Goal: Find specific page/section: Find specific page/section

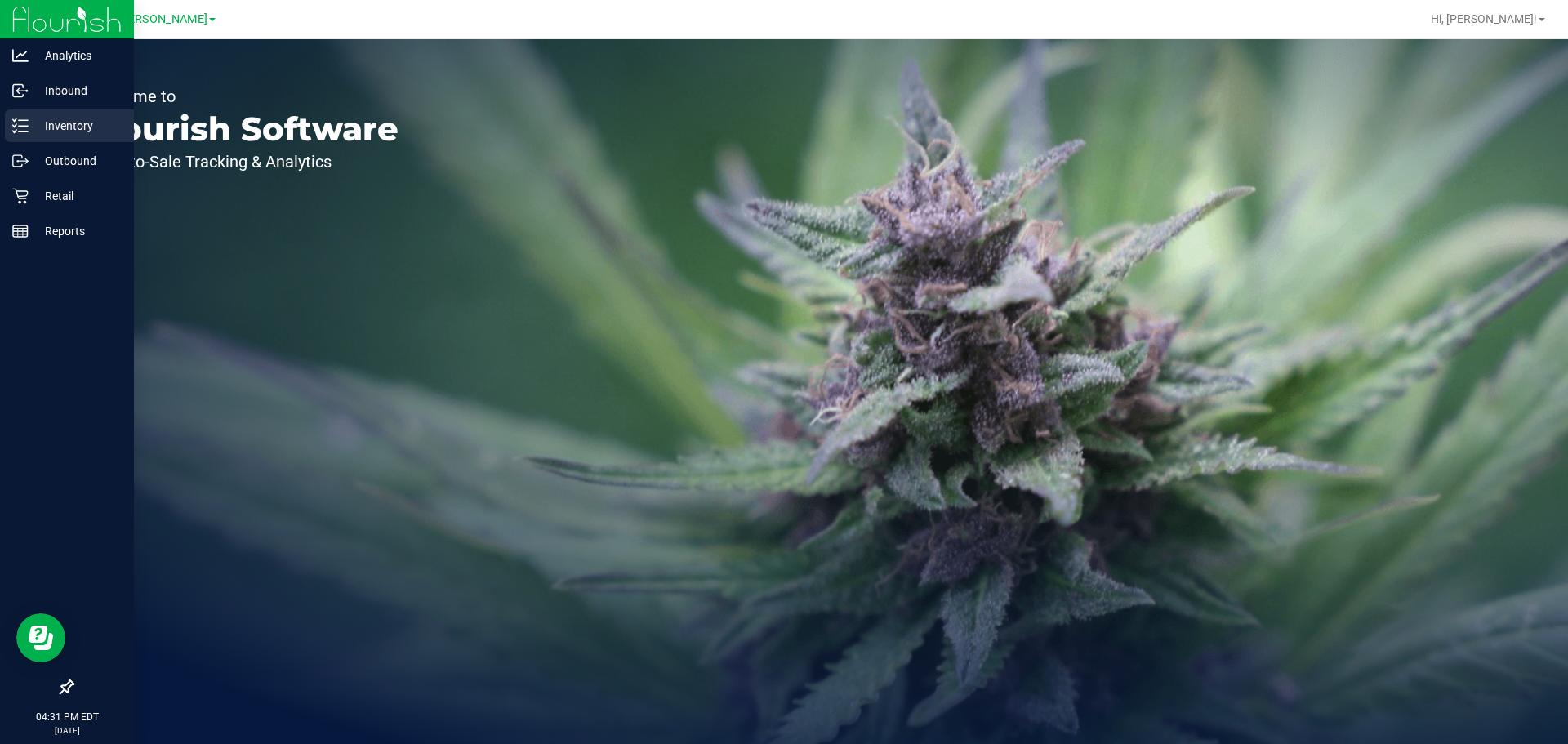
drag, startPoint x: 72, startPoint y: 146, endPoint x: 35, endPoint y: 134, distance: 38.9
click at [35, 134] on p "Inventory" at bounding box center [78, 125] width 98 height 19
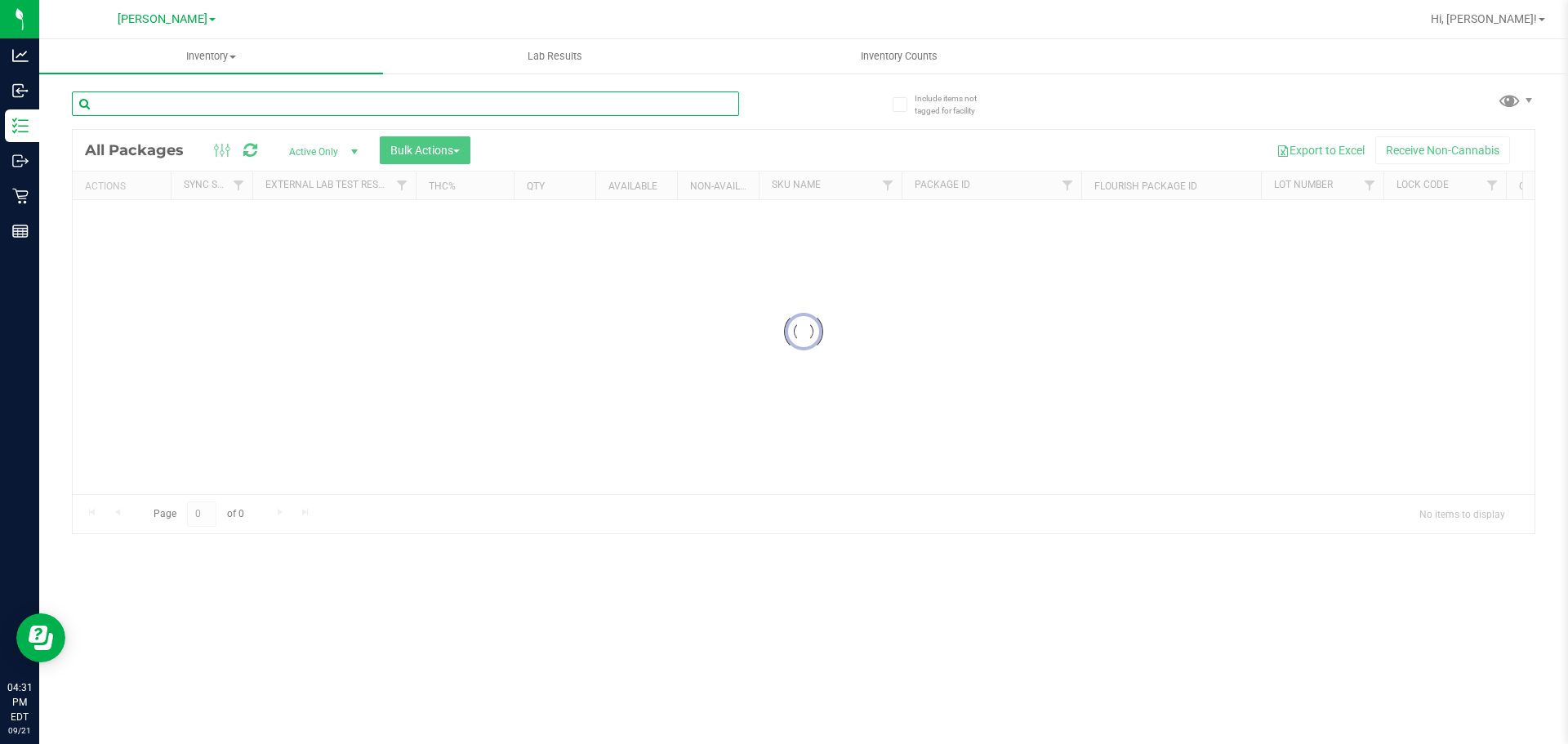
click at [250, 104] on input "text" at bounding box center [406, 103] width 667 height 24
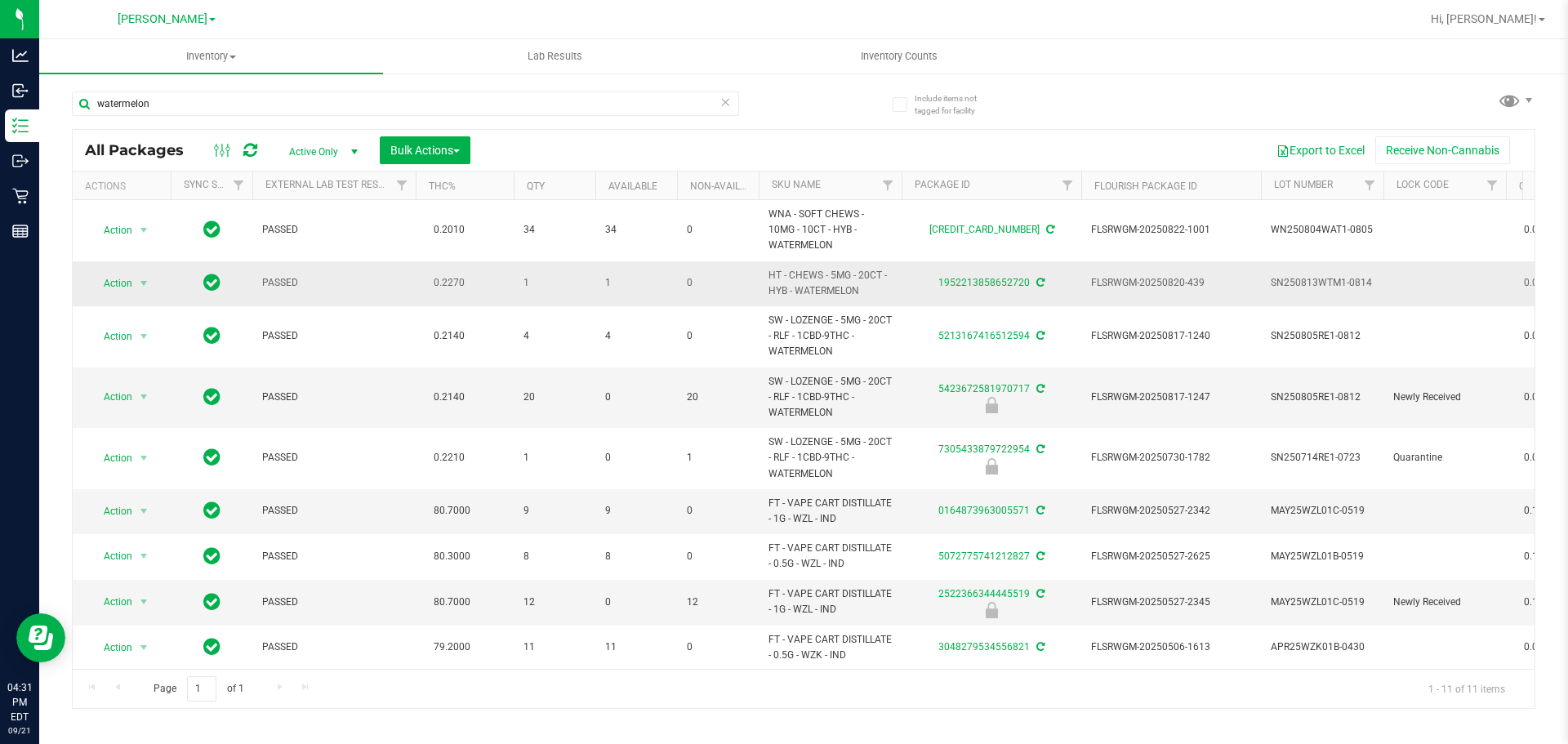
click at [855, 282] on span "HT - CHEWS - 5MG - 20CT - HYB - WATERMELON" at bounding box center [831, 283] width 123 height 31
copy tr "HT - CHEWS - 5MG - 20CT - HYB - WATERMELON"
click at [533, 103] on input "watermelon" at bounding box center [406, 103] width 667 height 24
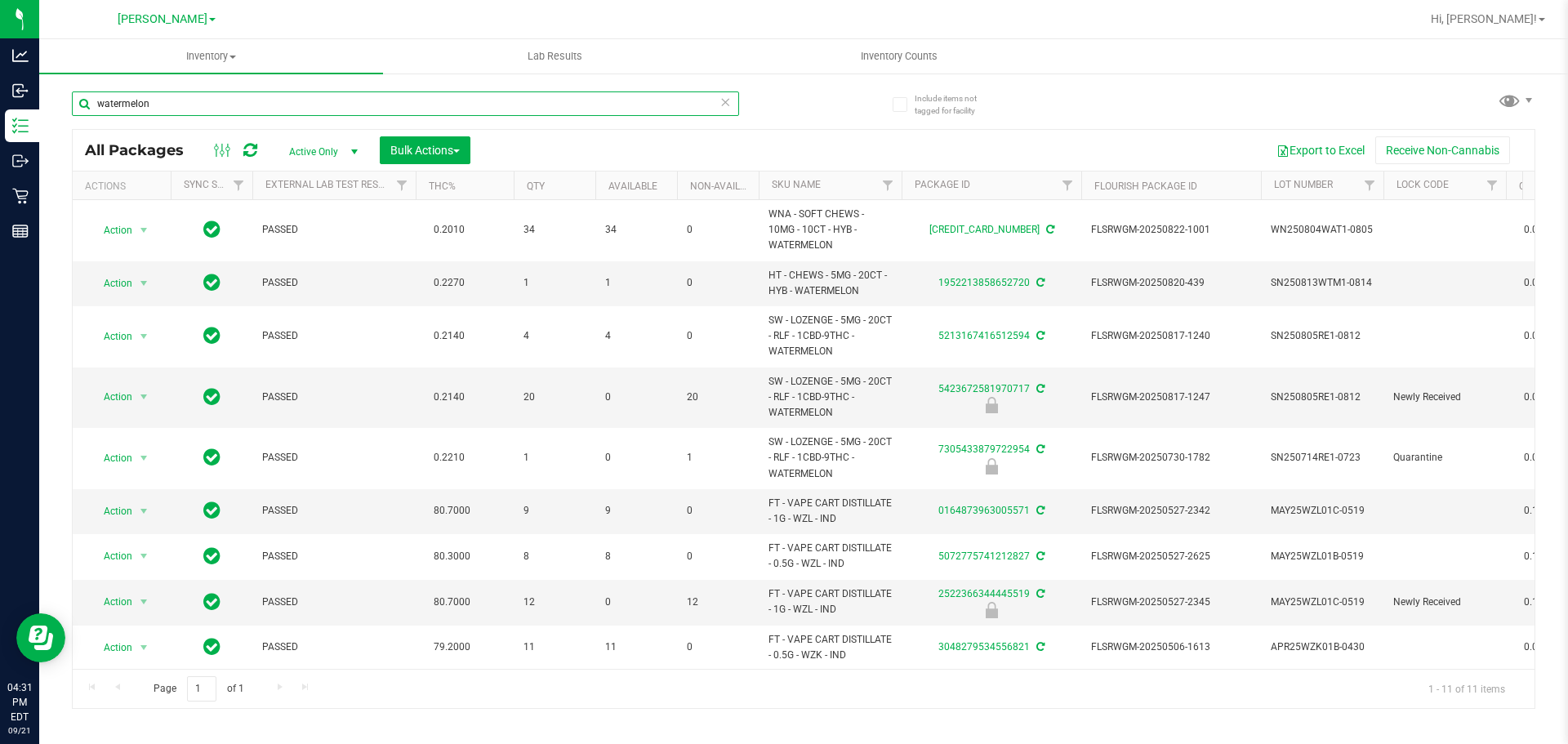
click at [533, 103] on input "watermelon" at bounding box center [406, 103] width 667 height 24
paste input "HT - CHEWS - 5MG - 20CT - HYB - WATERMELON"
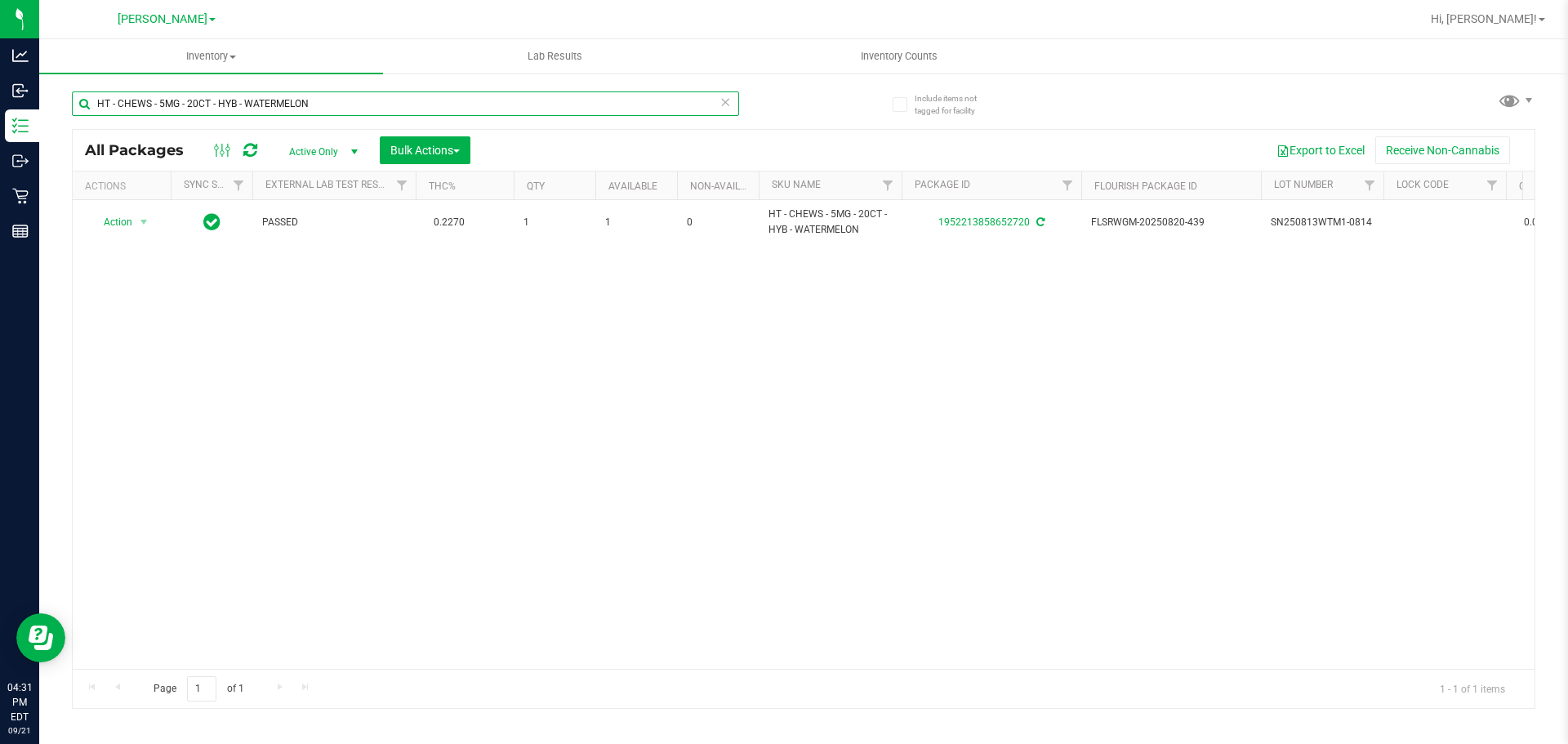
click at [530, 106] on input "HT - CHEWS - 5MG - 20CT - HYB - WATERMELON" at bounding box center [406, 103] width 667 height 24
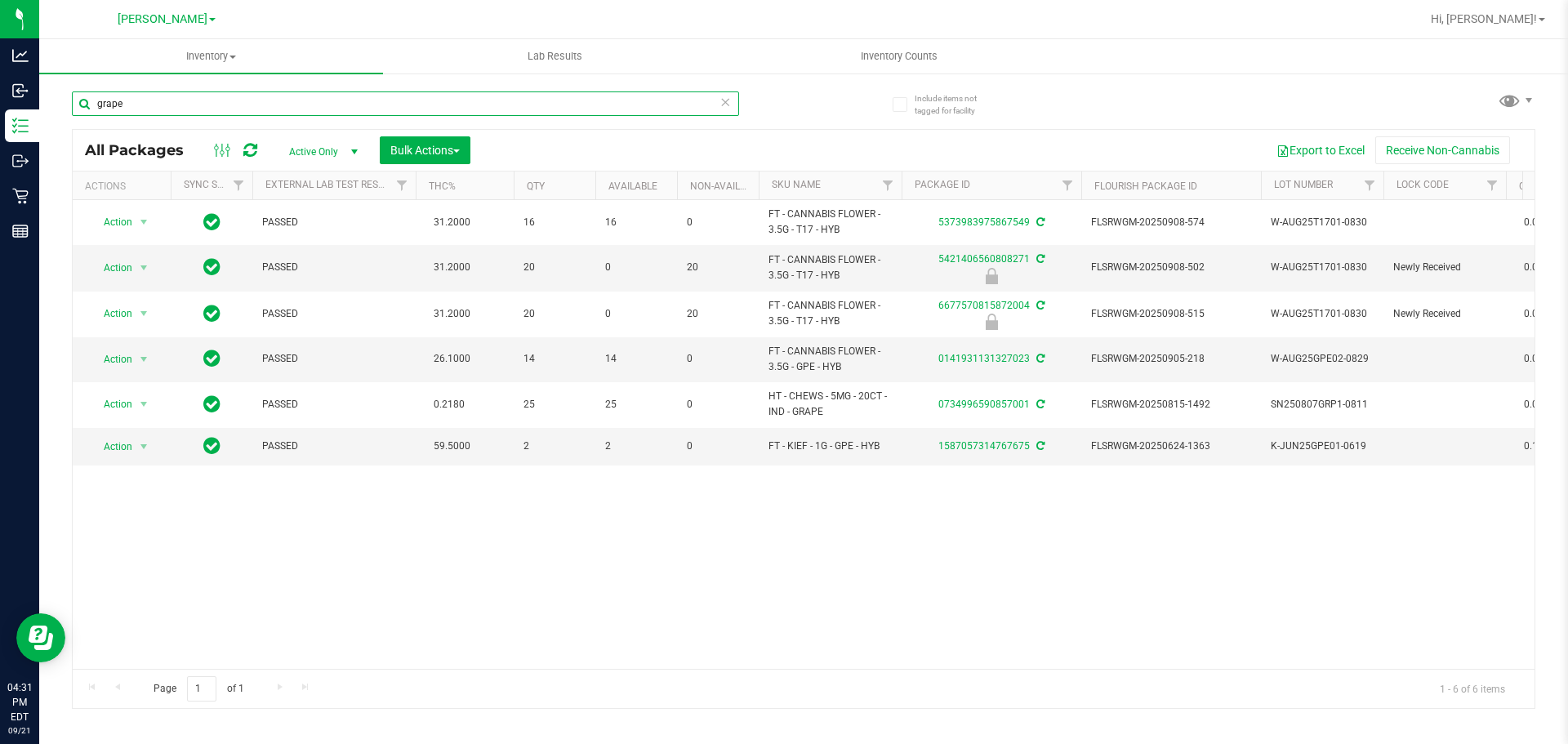
click at [491, 108] on input "grape" at bounding box center [406, 103] width 667 height 24
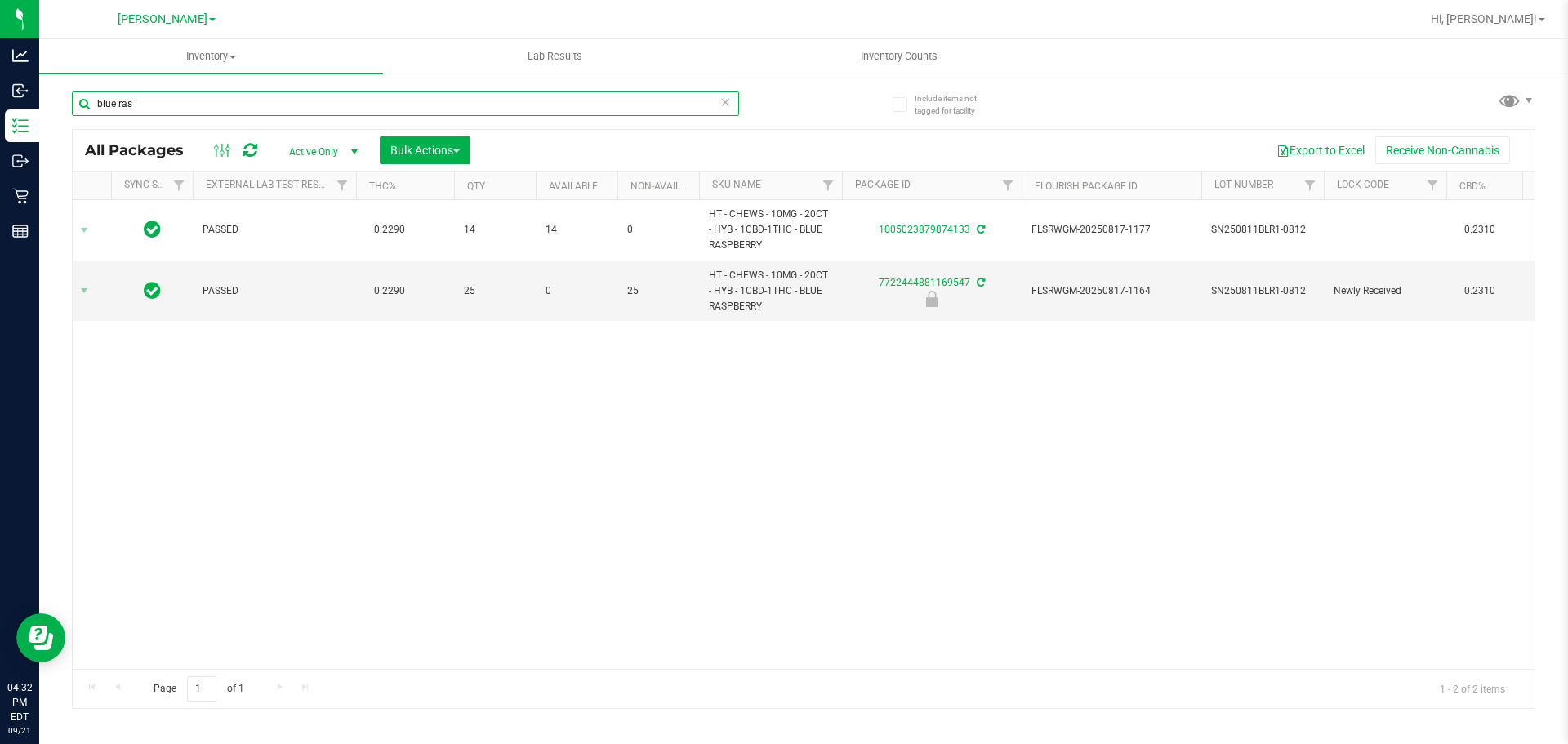
type input "blue ras"
